Goal: Check status: Check status

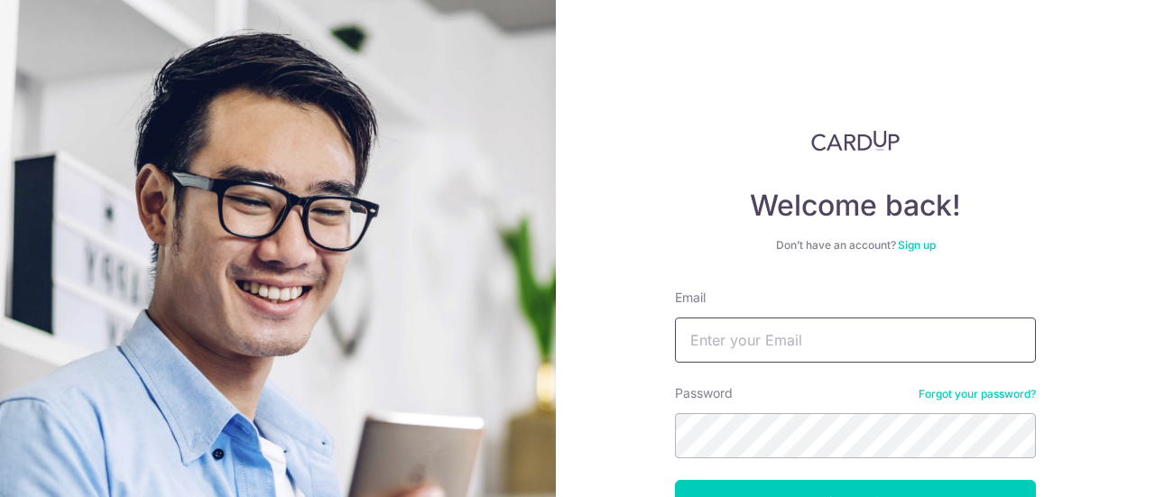
drag, startPoint x: 749, startPoint y: 334, endPoint x: 738, endPoint y: 355, distance: 23.4
click at [749, 334] on input "Email" at bounding box center [855, 340] width 361 height 45
paste input "Admin@michmika.com"
type input "Admin@michmika.com"
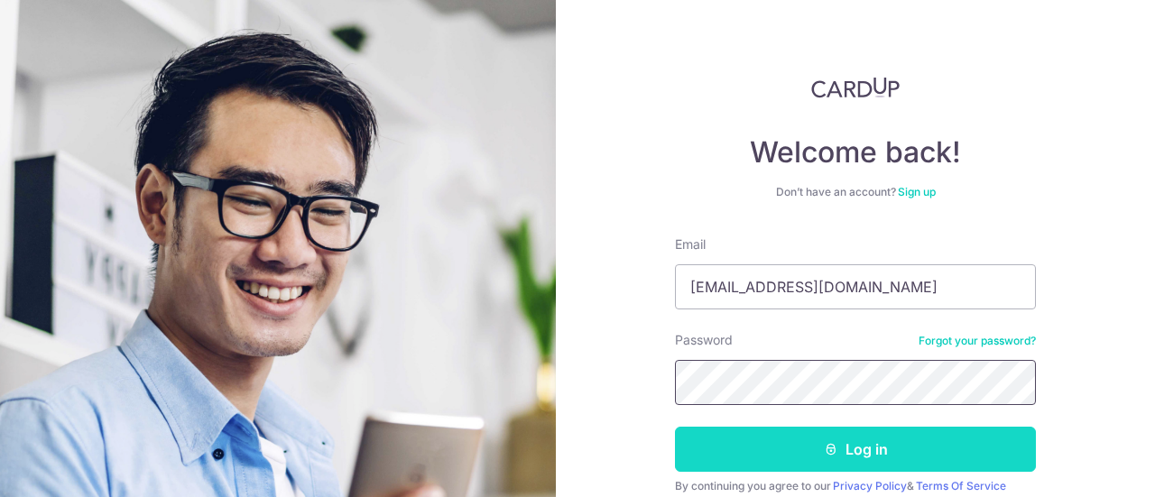
scroll to position [90, 0]
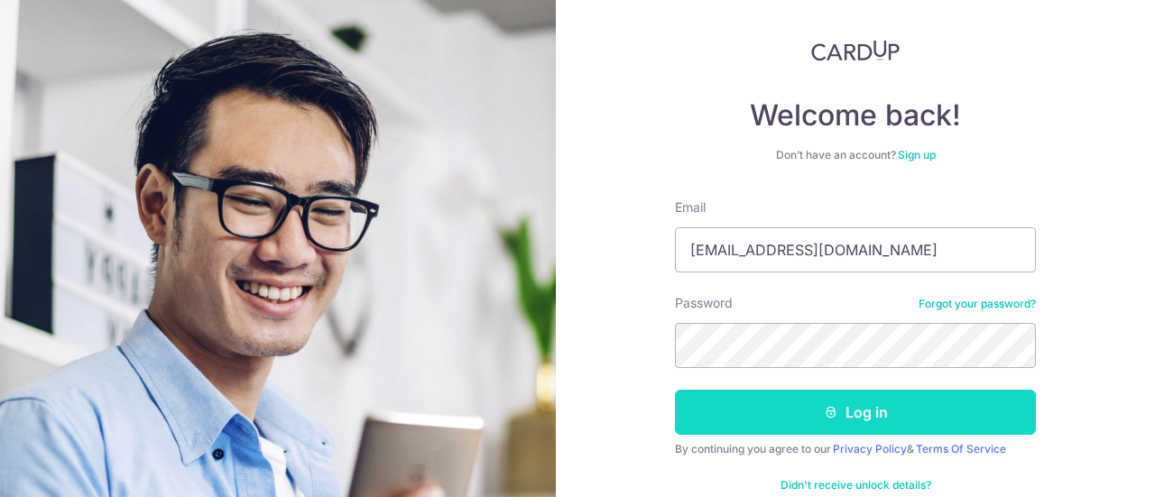
click at [737, 420] on button "Log in" at bounding box center [855, 412] width 361 height 45
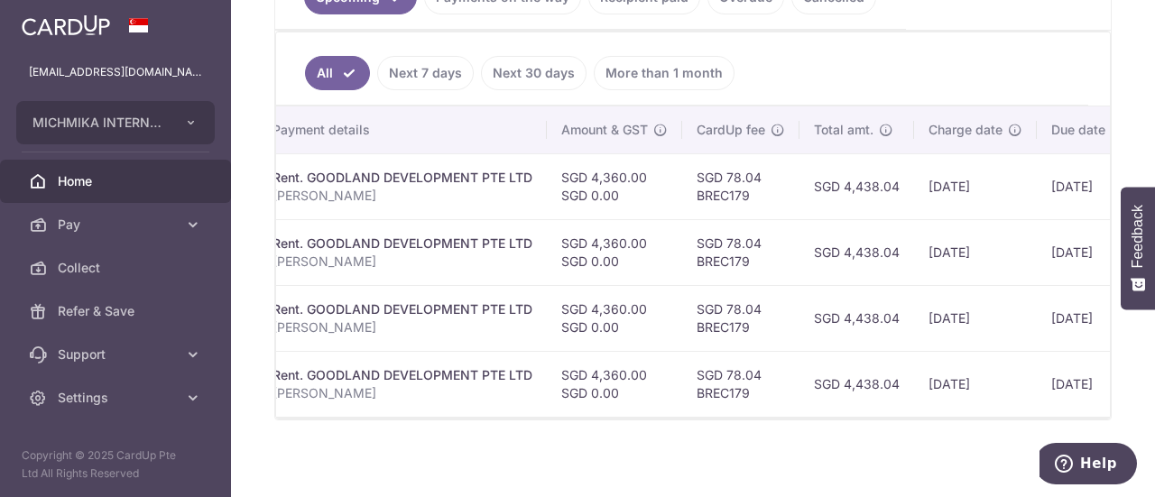
scroll to position [271, 0]
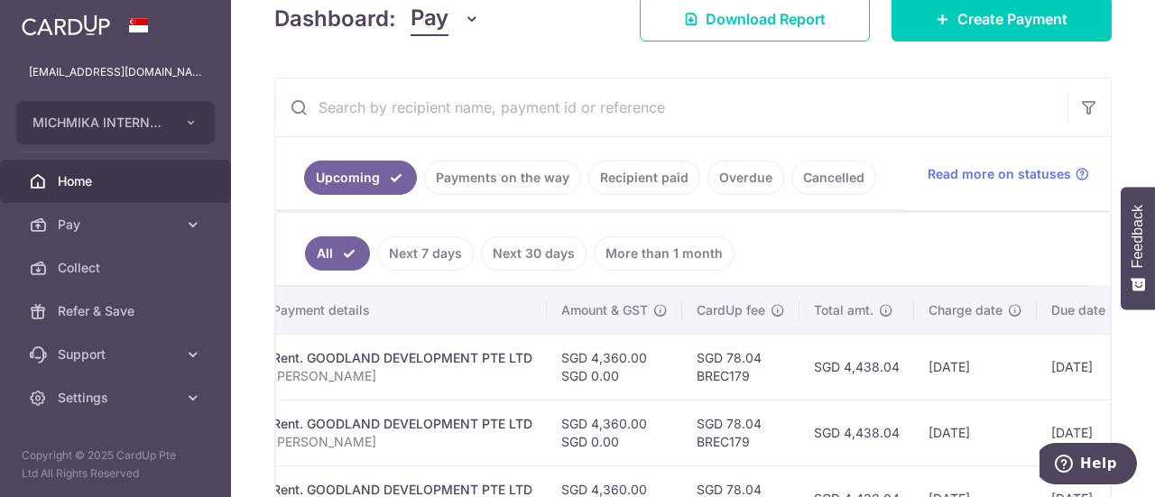
click at [471, 169] on link "Payments on the way" at bounding box center [502, 178] width 157 height 34
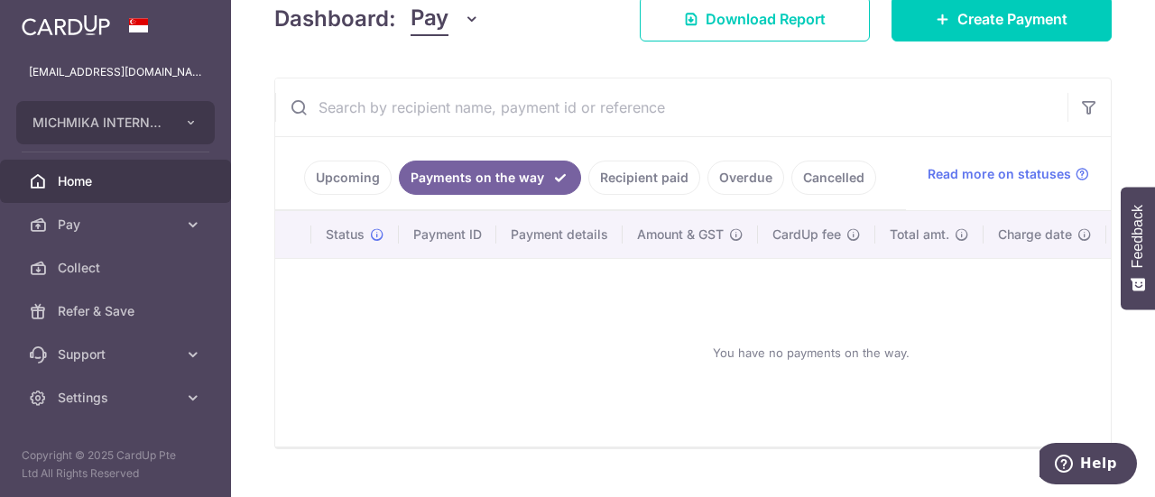
click at [636, 183] on link "Recipient paid" at bounding box center [644, 178] width 112 height 34
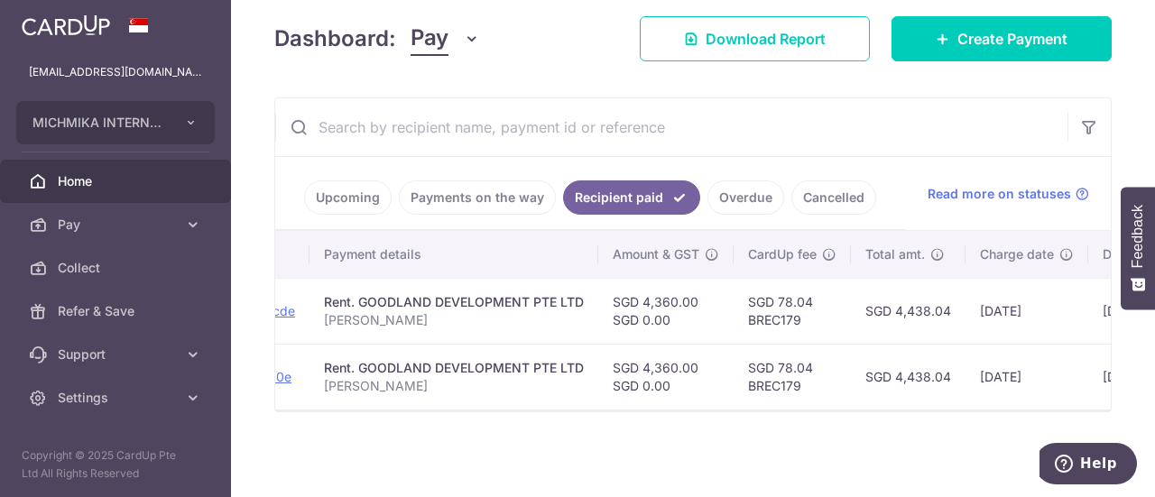
scroll to position [0, 0]
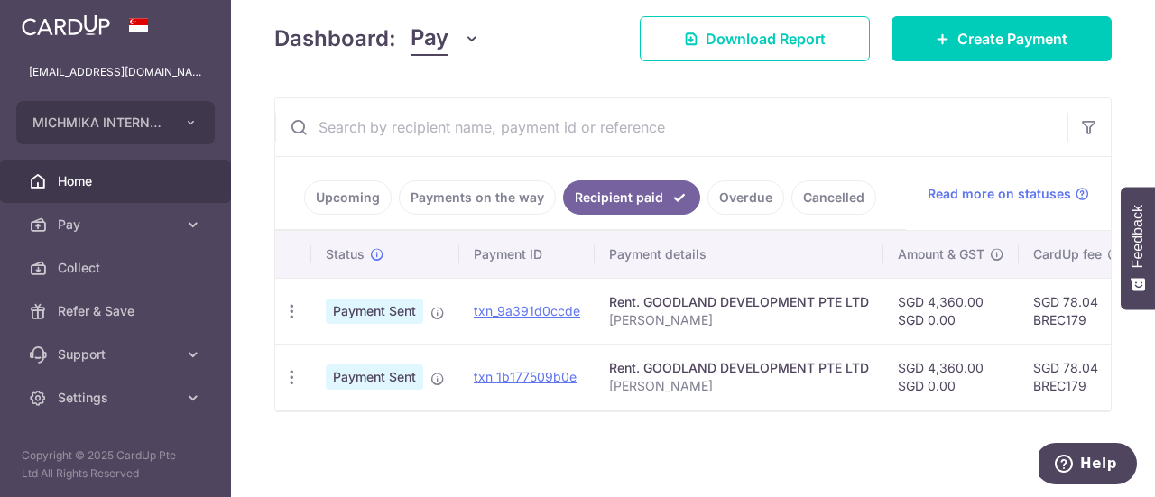
click at [353, 189] on link "Upcoming" at bounding box center [348, 197] width 88 height 34
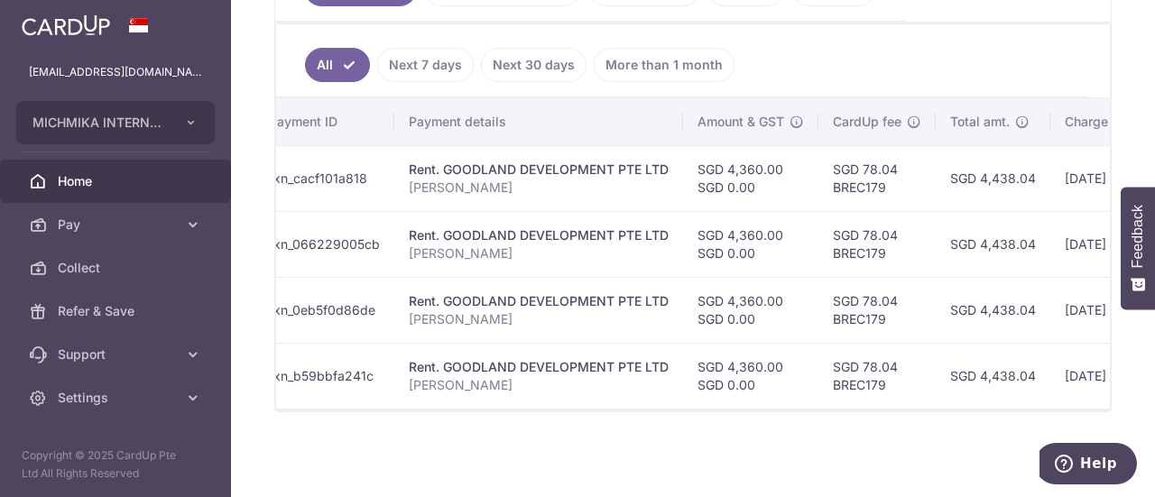
scroll to position [0, 555]
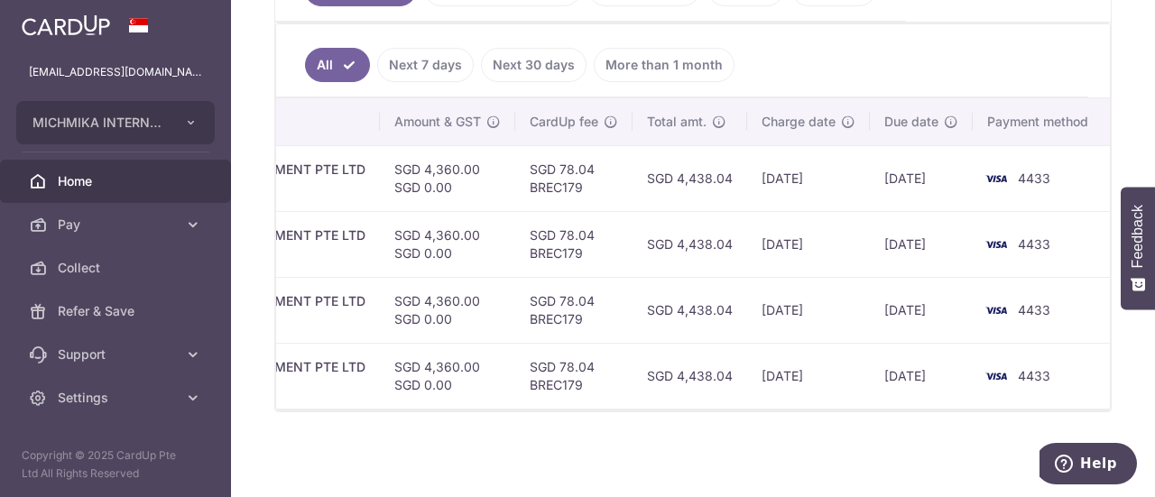
click at [932, 451] on div "× Pause Schedule Pause all future payments in this series Pause just this one p…" at bounding box center [693, 248] width 924 height 497
